Goal: Task Accomplishment & Management: Complete application form

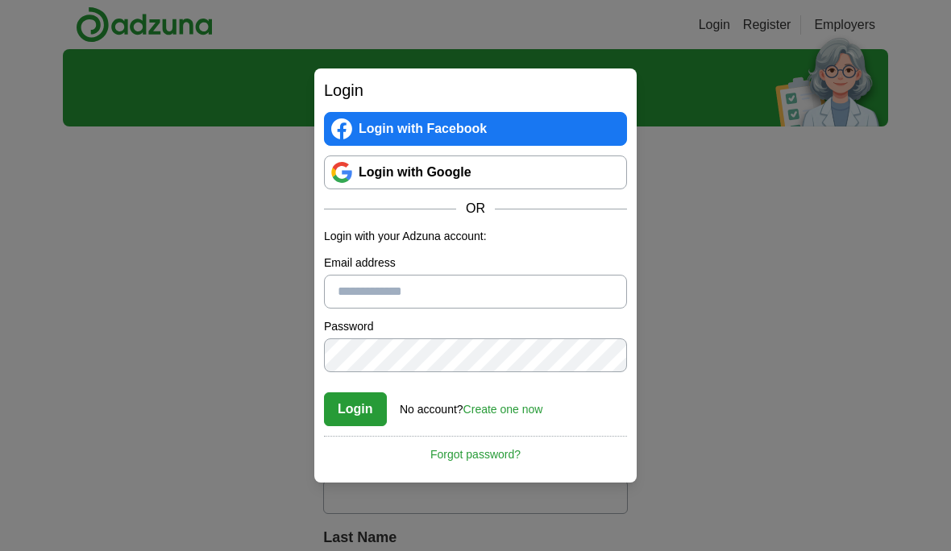
click at [352, 176] on link "Login with Google" at bounding box center [475, 173] width 303 height 34
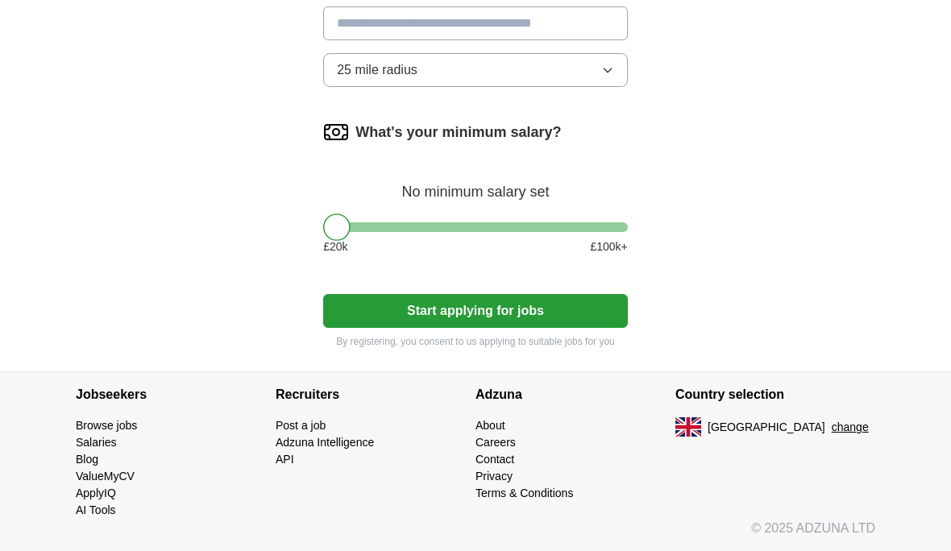
scroll to position [812, 0]
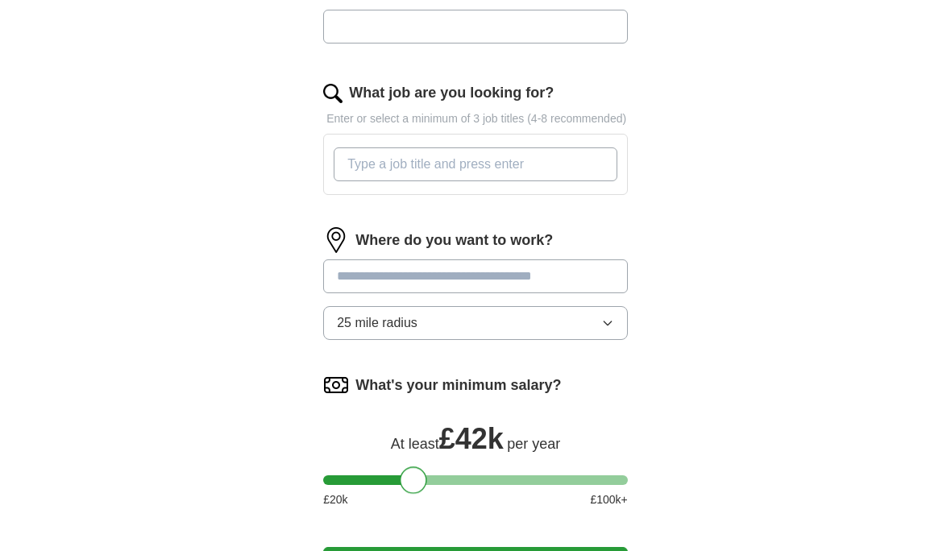
click at [347, 288] on input at bounding box center [475, 276] width 305 height 34
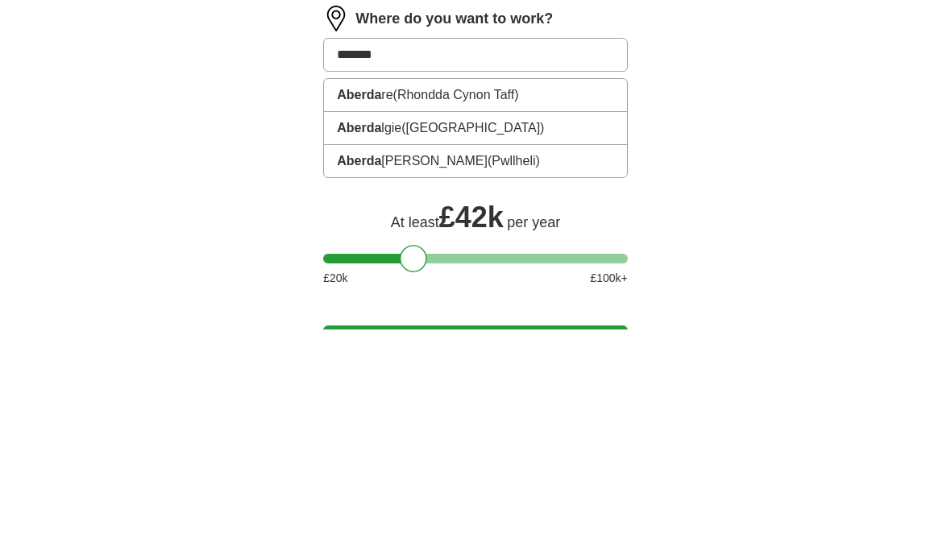
type input "********"
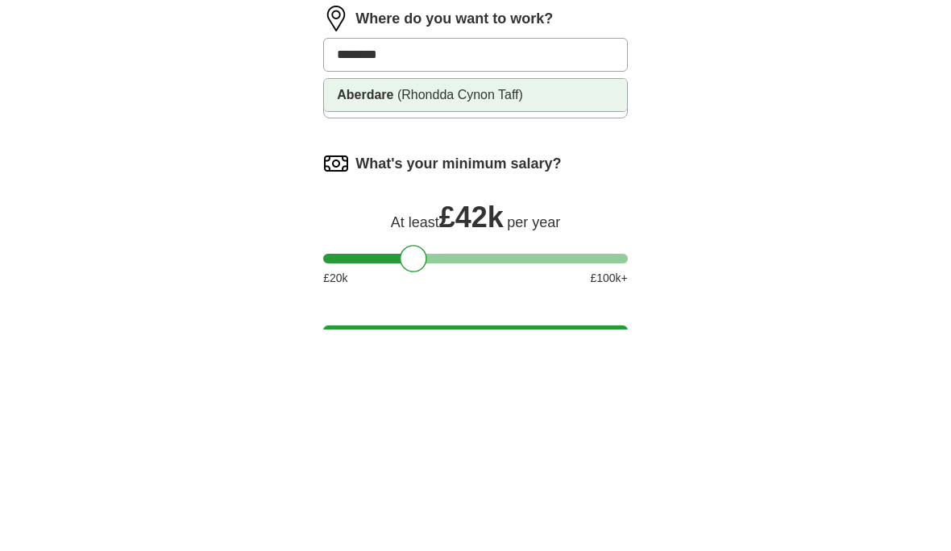
click at [355, 310] on strong "Aberdare" at bounding box center [365, 317] width 56 height 14
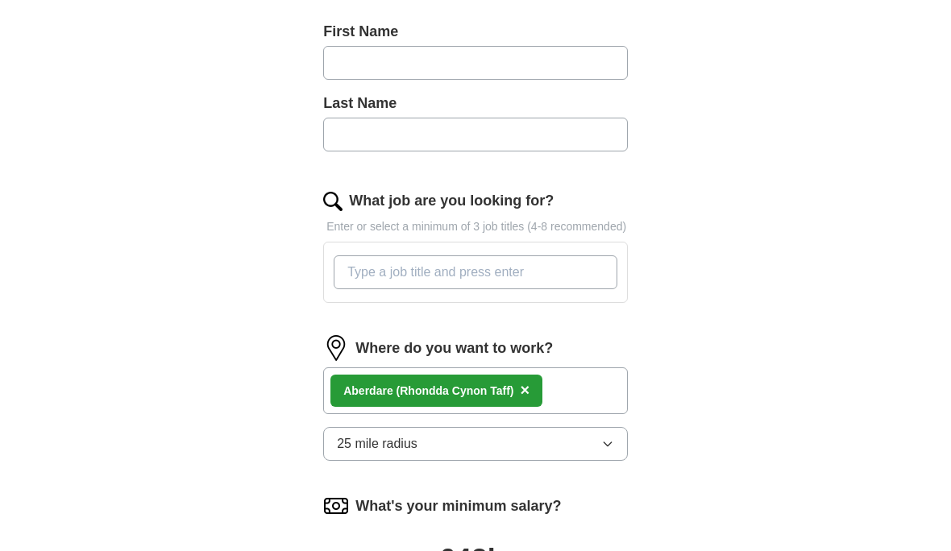
scroll to position [425, 0]
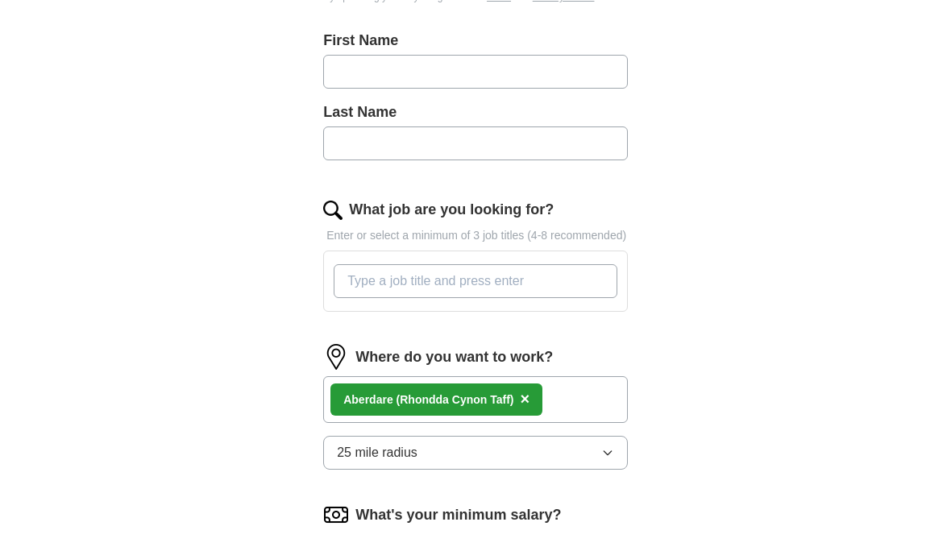
click at [377, 290] on input "What job are you looking for?" at bounding box center [476, 281] width 284 height 34
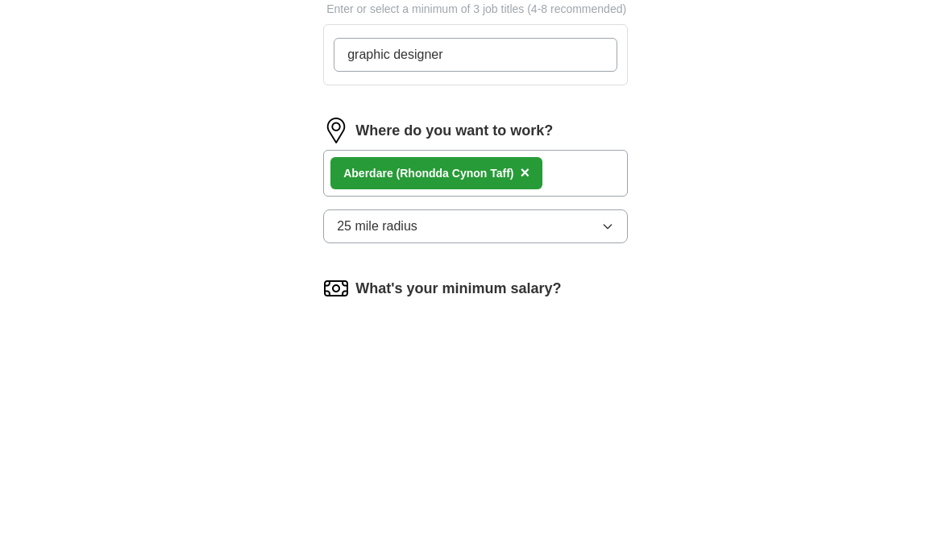
type input "graphic designer"
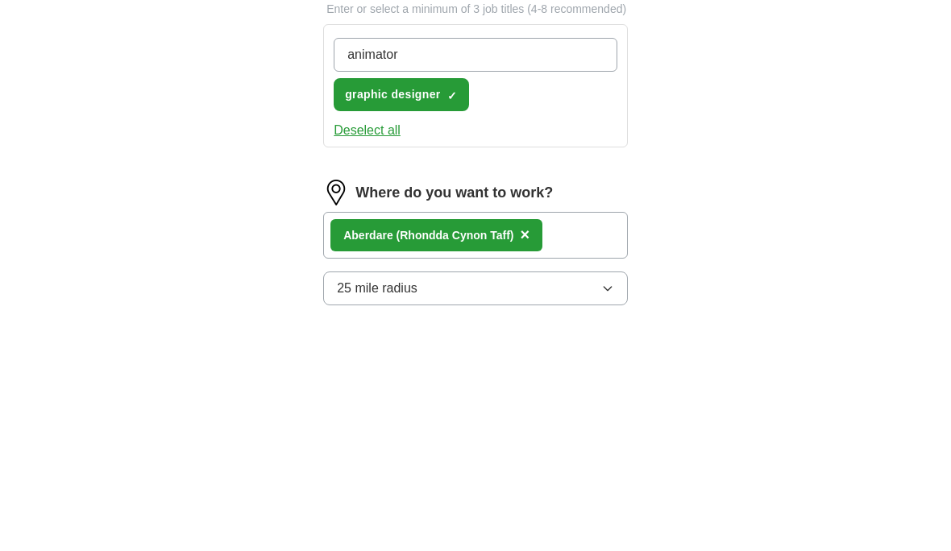
type input "animator"
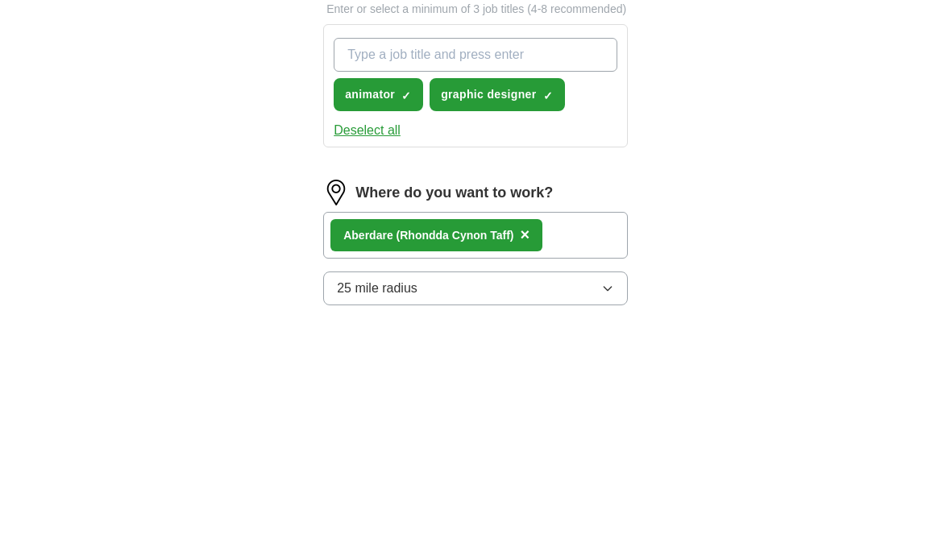
click at [230, 79] on div "ApplyIQ Let ApplyIQ do the hard work of searching and applying for jobs. Just t…" at bounding box center [475, 220] width 825 height 1193
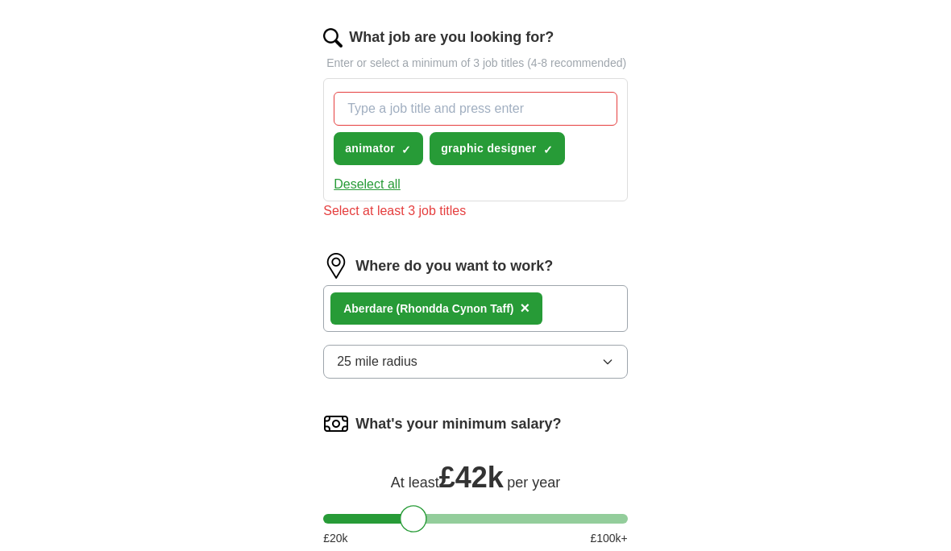
click at [370, 126] on input "What job are you looking for?" at bounding box center [476, 109] width 284 height 34
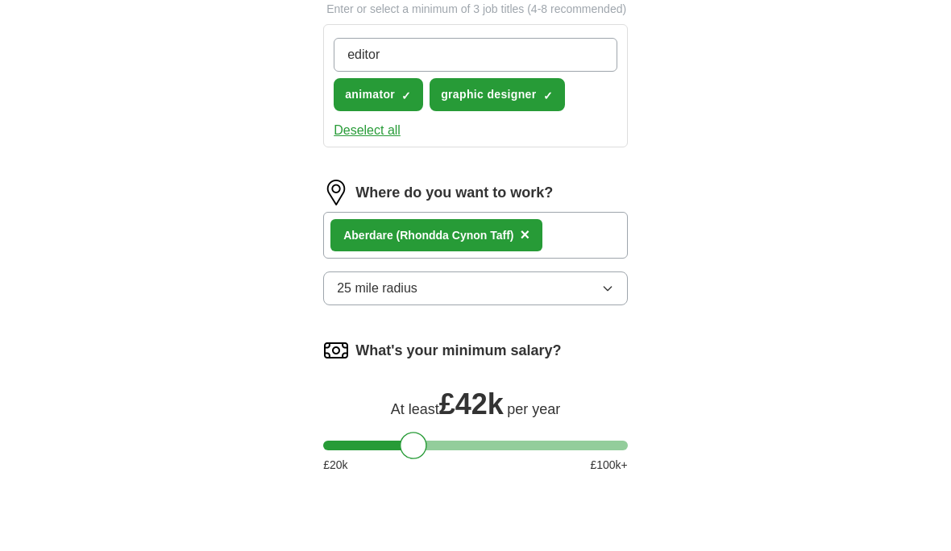
type input "editor"
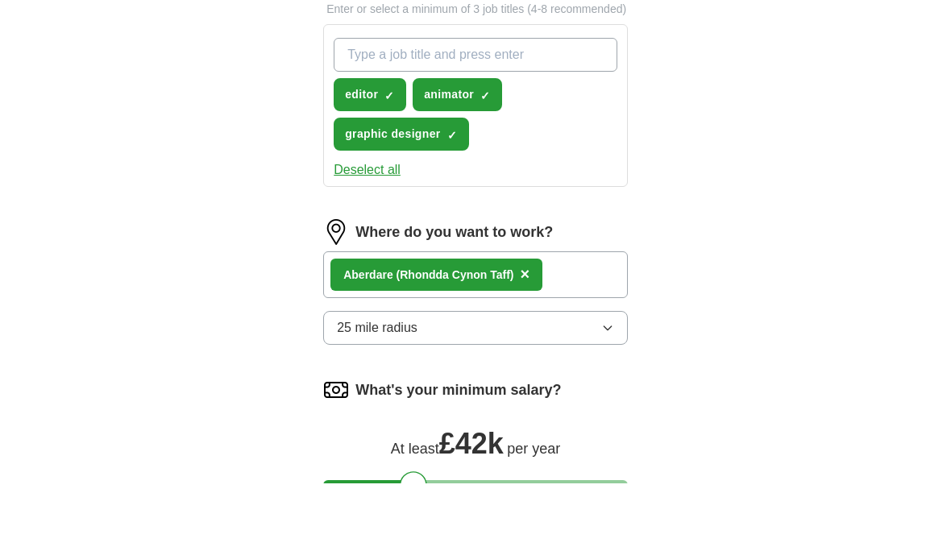
click at [259, 97] on div "ApplyIQ Let ApplyIQ do the hard work of searching and applying for jobs. Just t…" at bounding box center [475, 81] width 825 height 1232
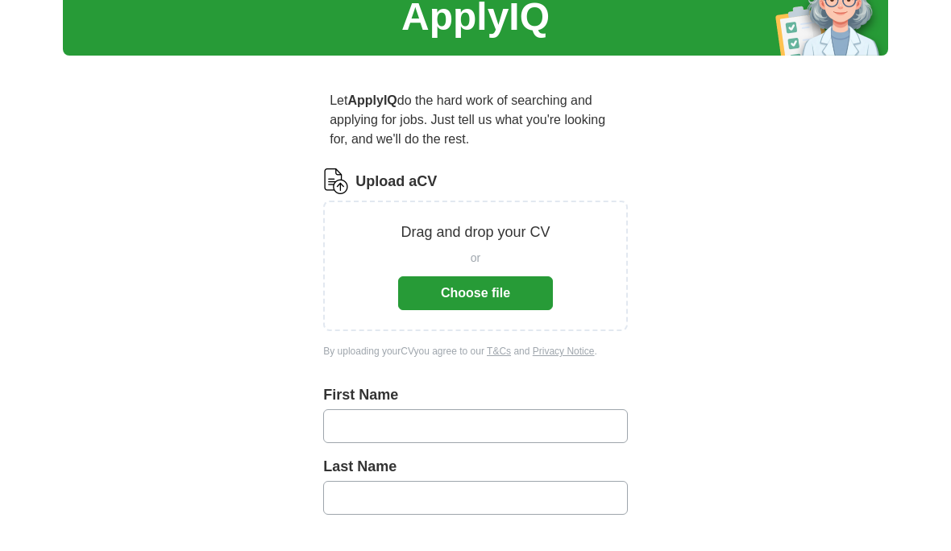
scroll to position [63, 0]
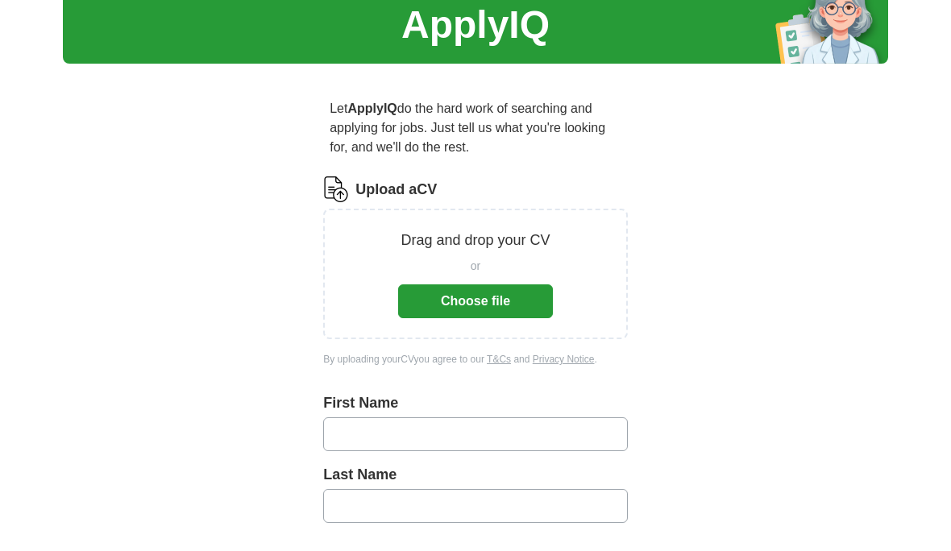
click at [453, 299] on button "Choose file" at bounding box center [475, 301] width 155 height 34
